Goal: Transaction & Acquisition: Purchase product/service

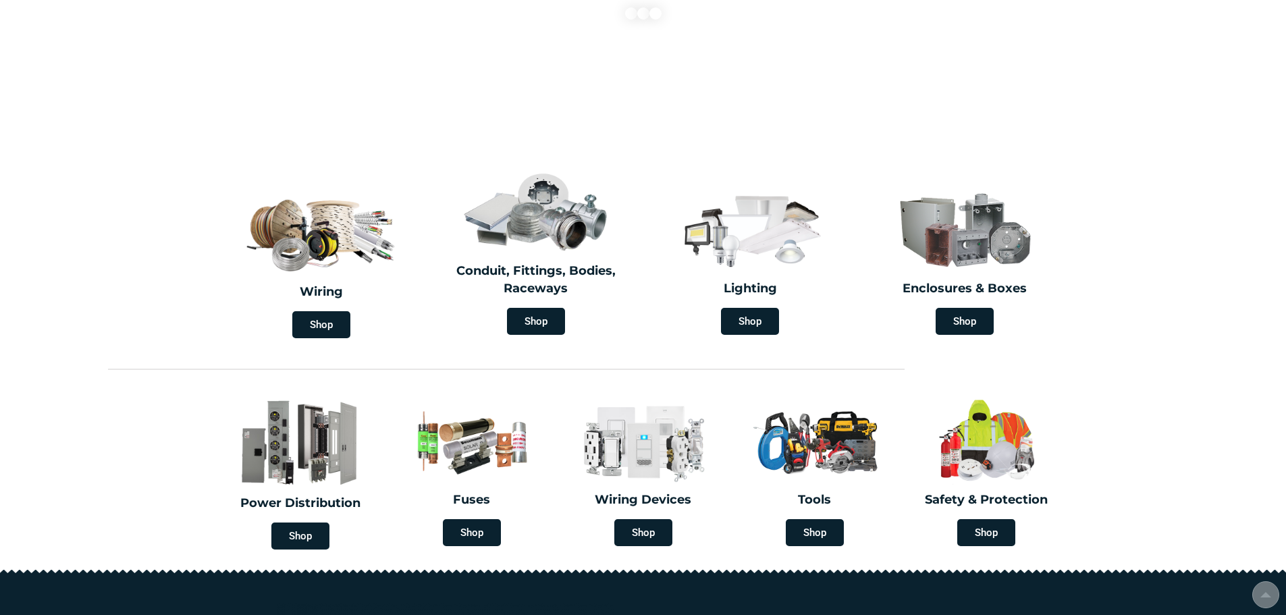
scroll to position [270, 0]
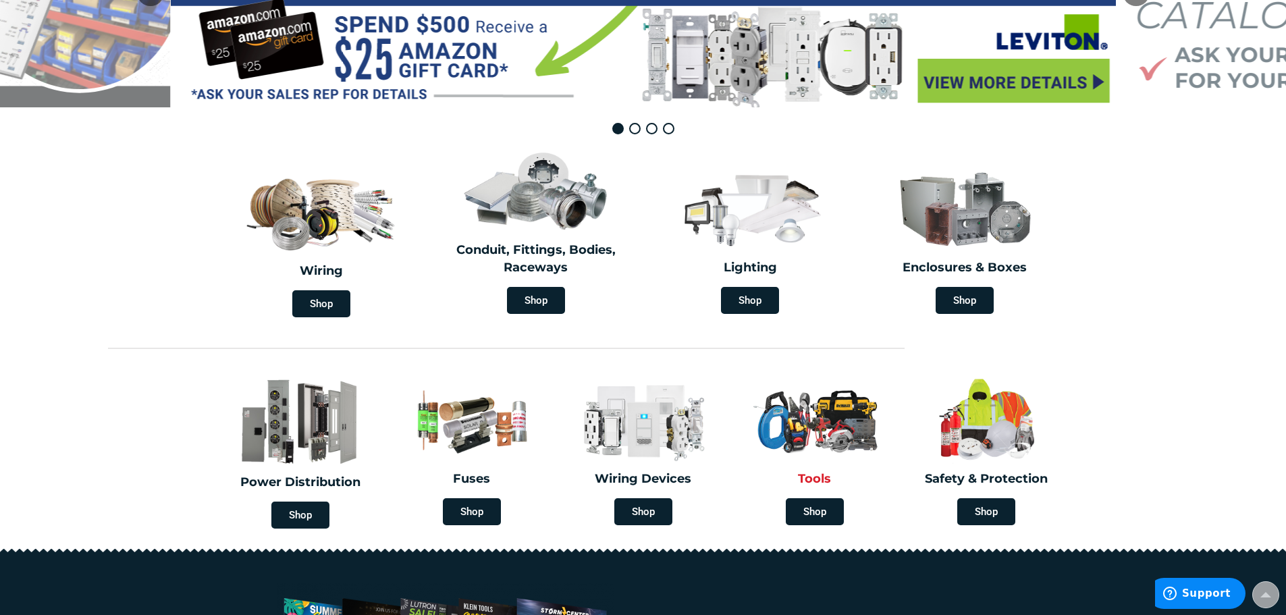
click at [818, 467] on div "Tools Shop" at bounding box center [814, 450] width 165 height 163
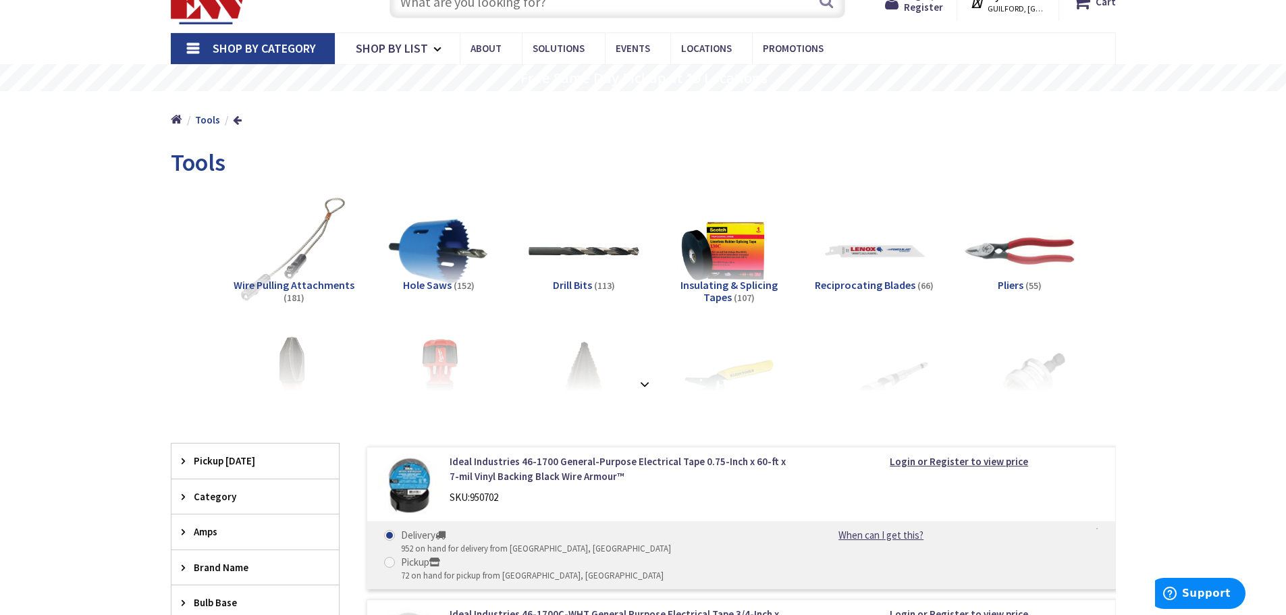
scroll to position [203, 0]
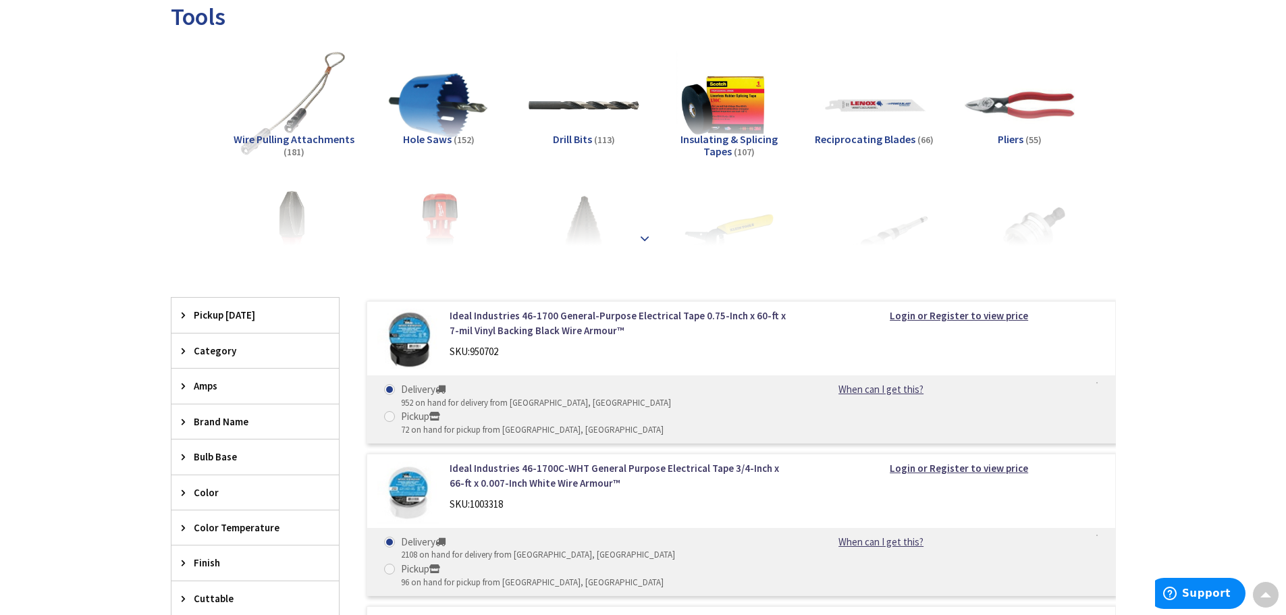
click at [643, 242] on strong at bounding box center [645, 238] width 16 height 15
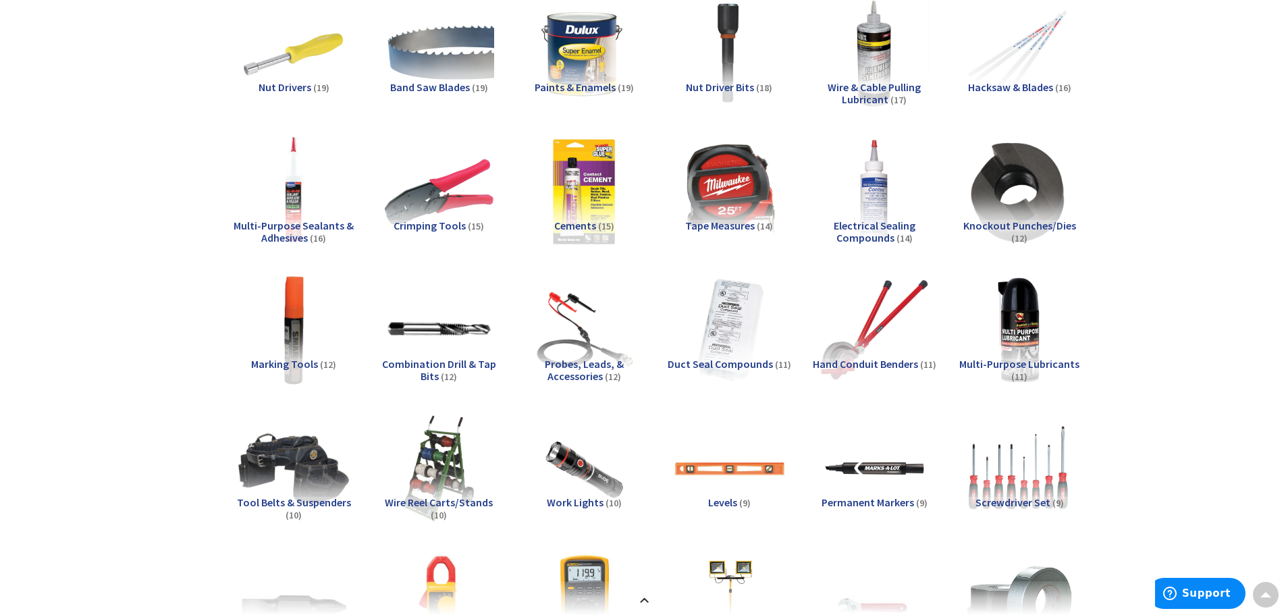
scroll to position [810, 0]
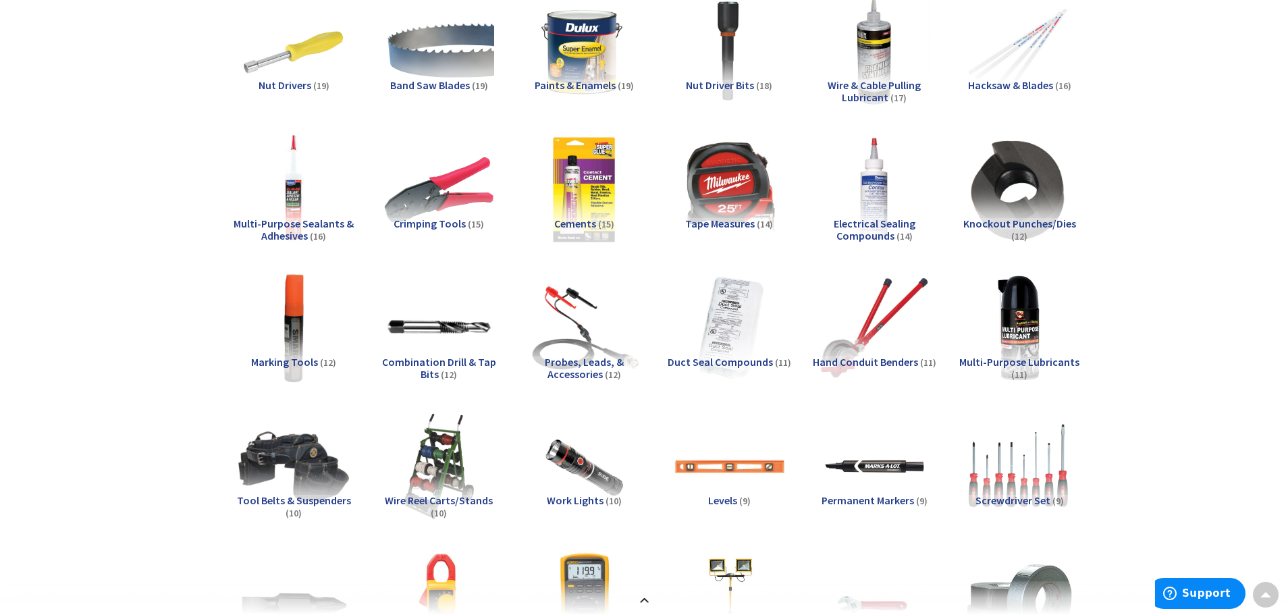
click at [598, 313] on img at bounding box center [584, 328] width 122 height 122
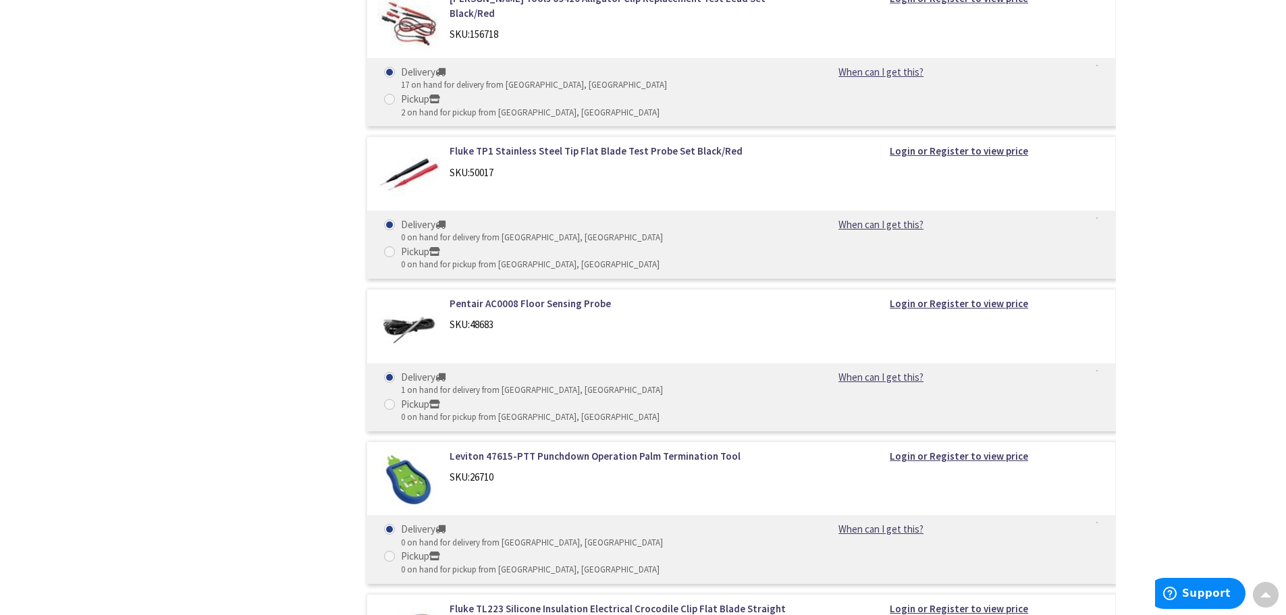
scroll to position [3510, 0]
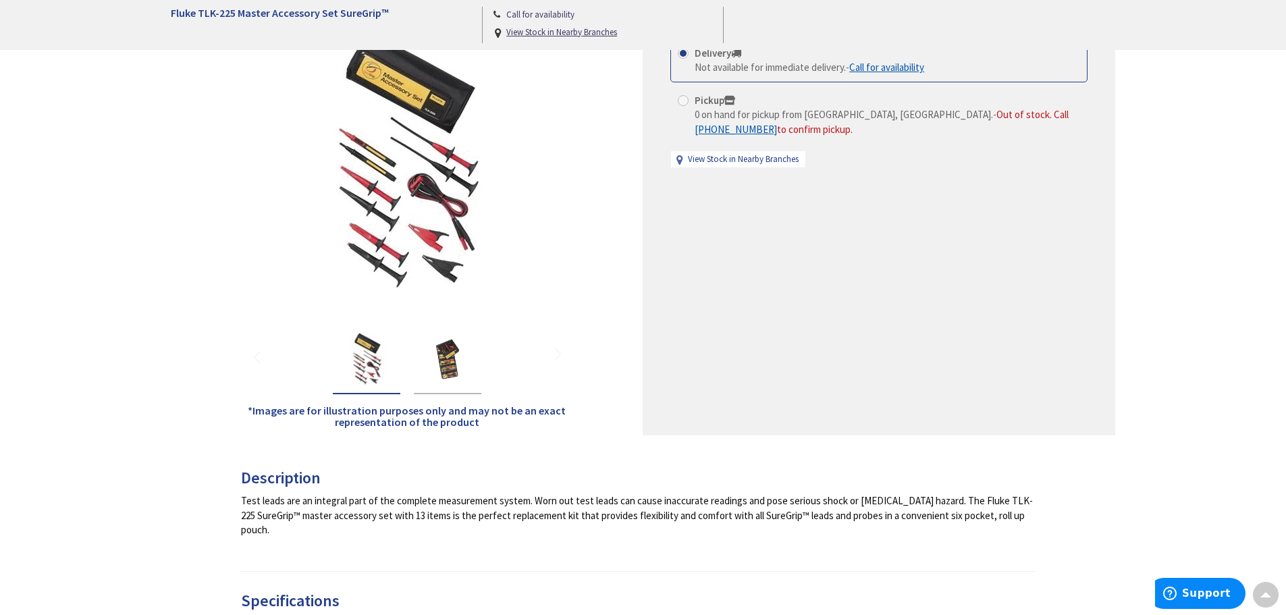
scroll to position [135, 0]
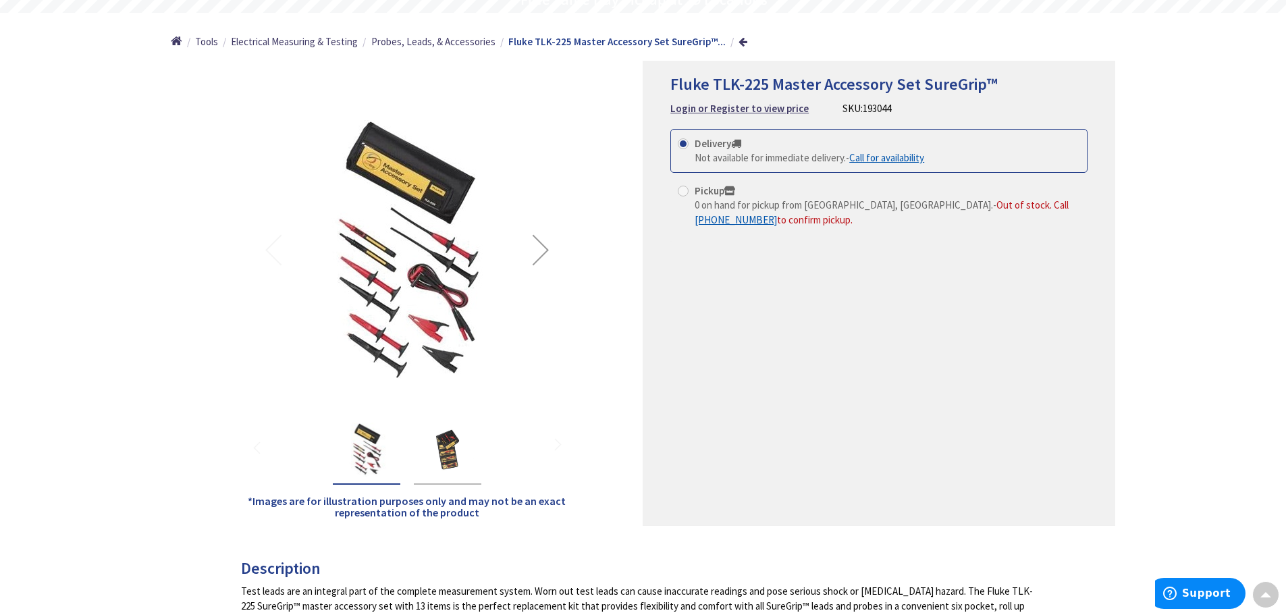
click at [429, 433] on img "Fluke TLK-225 Master Accessory Set SureGrip™" at bounding box center [448, 450] width 54 height 54
